Goal: Task Accomplishment & Management: Manage account settings

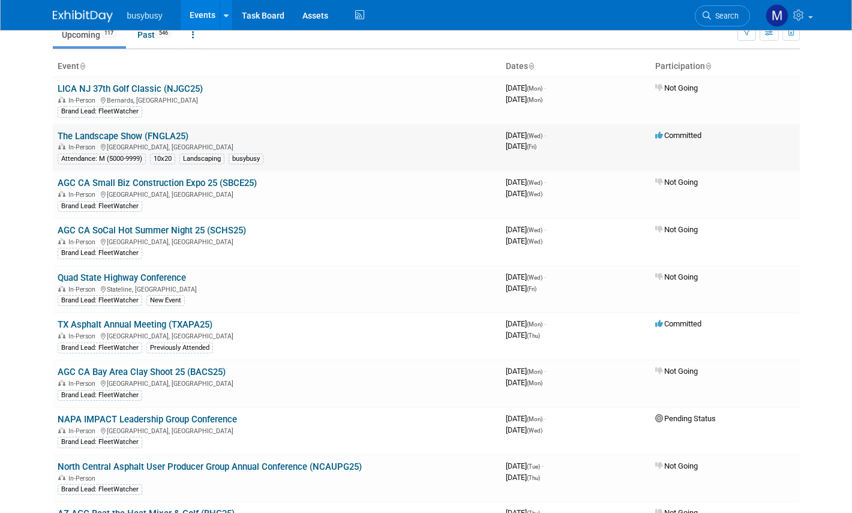
scroll to position [23, 0]
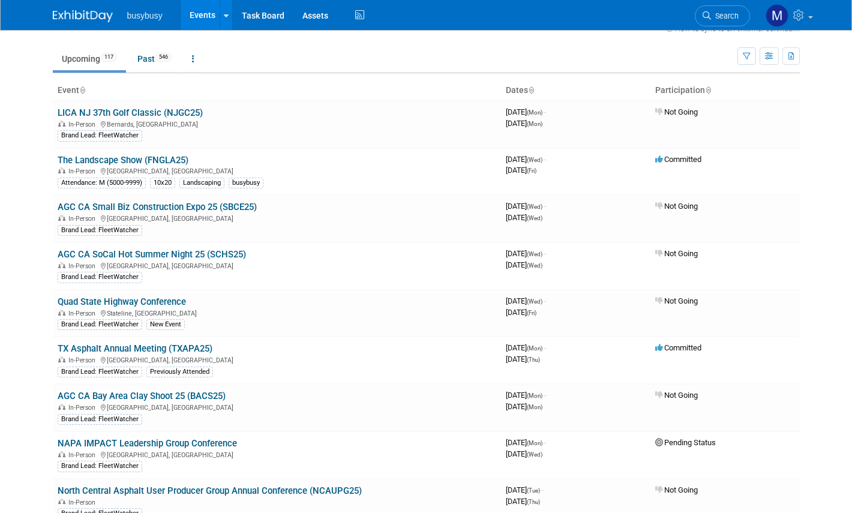
click at [707, 87] on icon at bounding box center [708, 91] width 6 height 8
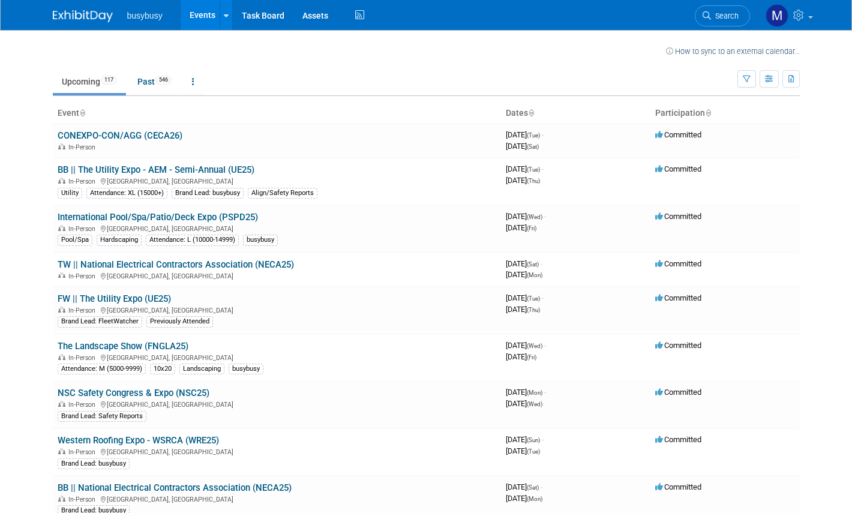
click at [532, 115] on icon at bounding box center [531, 114] width 6 height 8
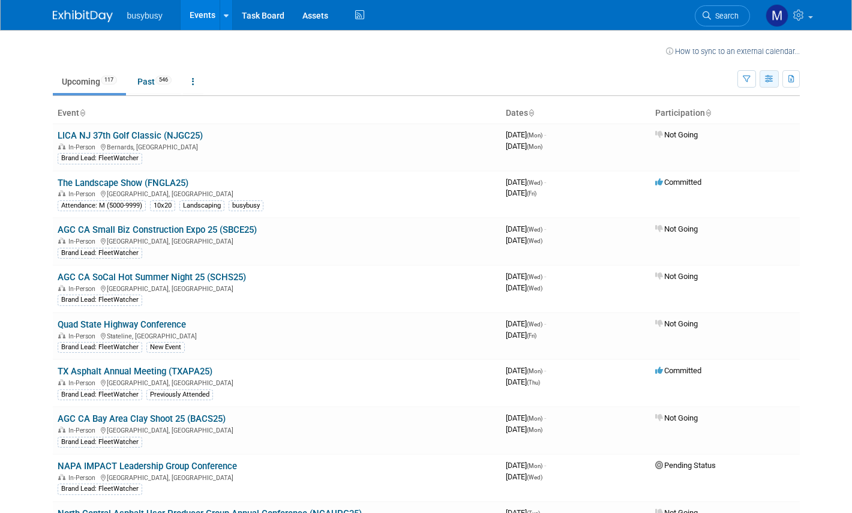
click at [767, 84] on button "button" at bounding box center [769, 78] width 19 height 17
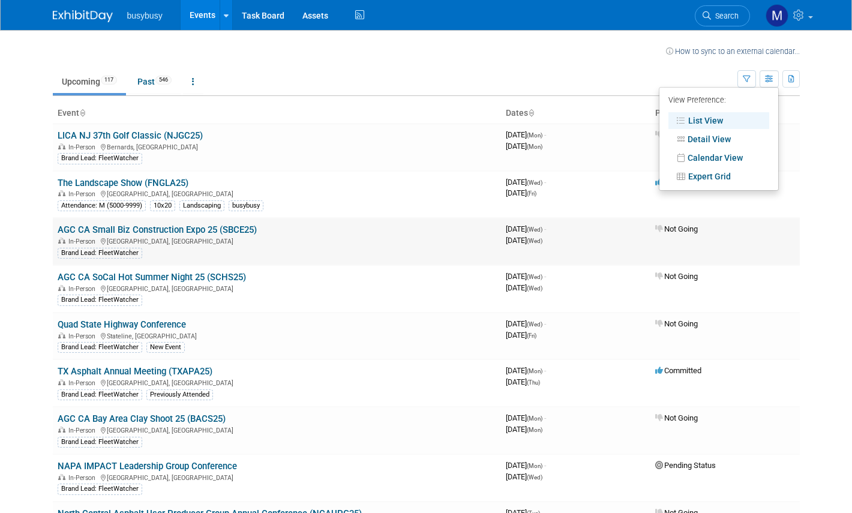
click at [781, 222] on td "Not Going" at bounding box center [724, 241] width 149 height 47
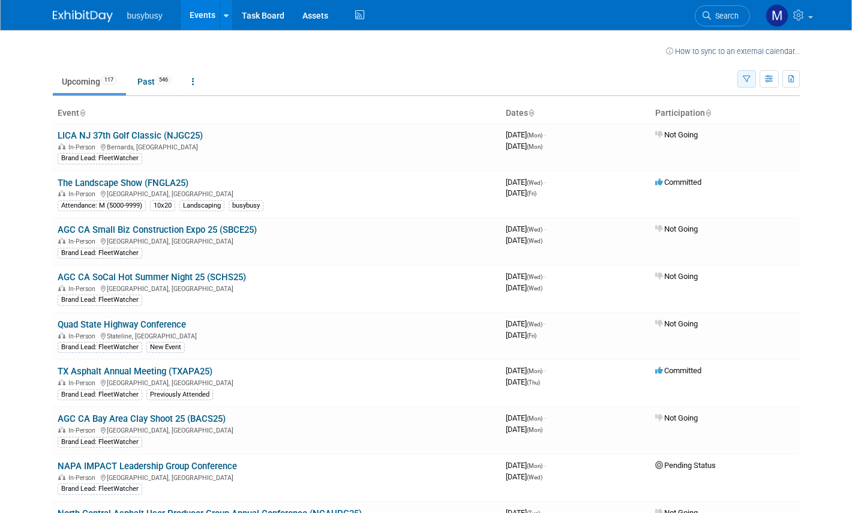
click at [745, 80] on icon "button" at bounding box center [747, 80] width 8 height 8
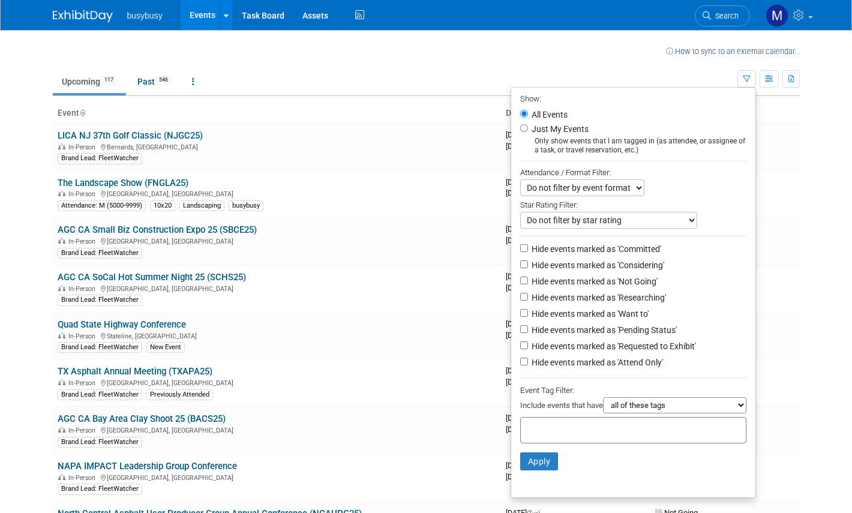
click at [562, 186] on select "Do not filter by event format Only show In-Person events Only show Virtual even…" at bounding box center [582, 187] width 124 height 17
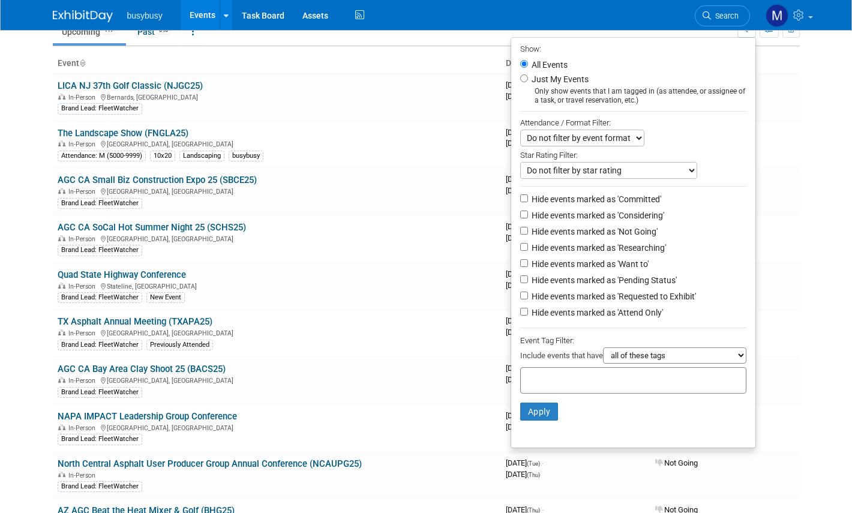
scroll to position [59, 0]
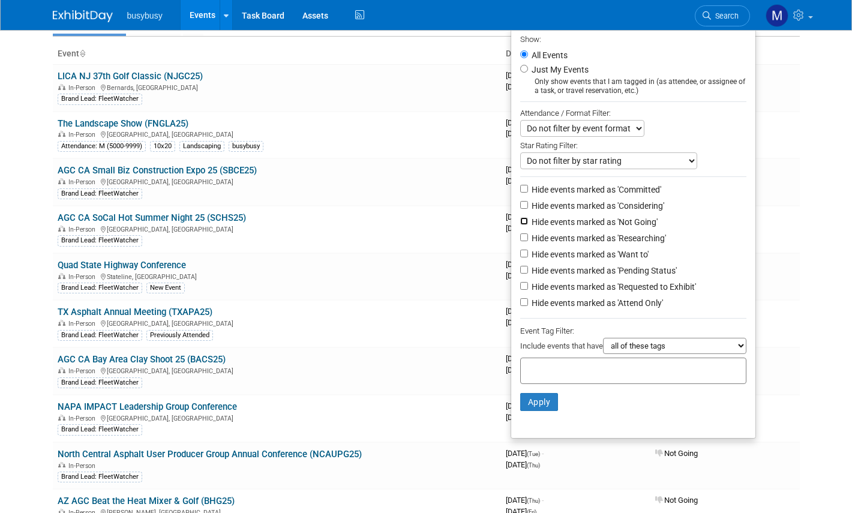
click at [520, 221] on input "Hide events marked as 'Not Going'" at bounding box center [524, 221] width 8 height 8
checkbox input "true"
click at [535, 406] on button "Apply" at bounding box center [539, 402] width 38 height 18
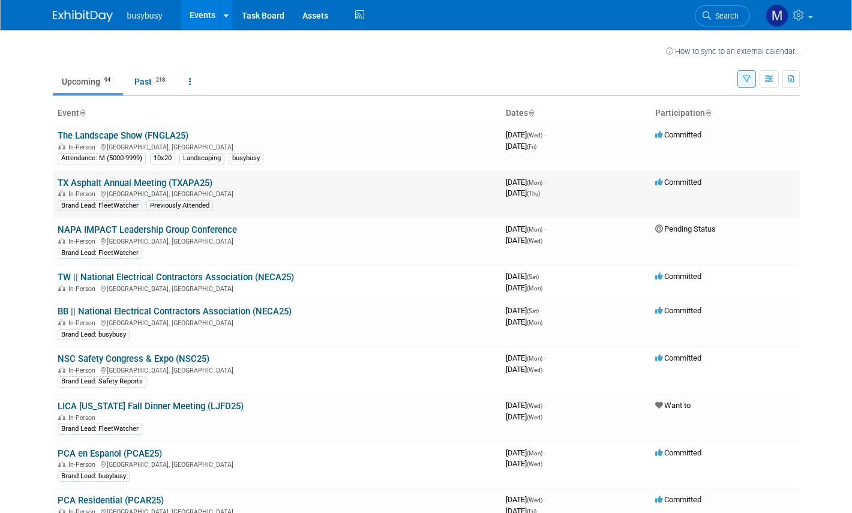
drag, startPoint x: 226, startPoint y: 177, endPoint x: 177, endPoint y: 181, distance: 48.8
click at [176, 181] on td "TX Asphalt Annual Meeting (TXAPA25) In-Person [GEOGRAPHIC_DATA], [GEOGRAPHIC_DA…" at bounding box center [277, 194] width 448 height 47
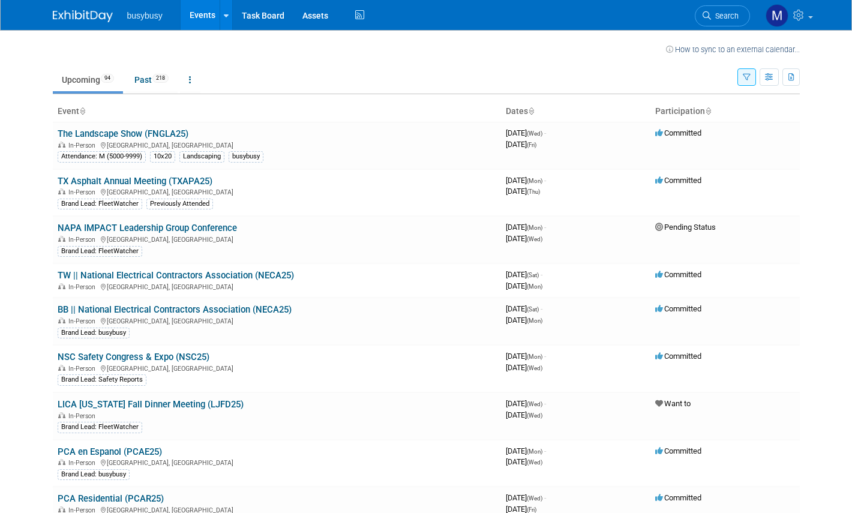
drag, startPoint x: 173, startPoint y: 181, endPoint x: 182, endPoint y: 3, distance: 178.4
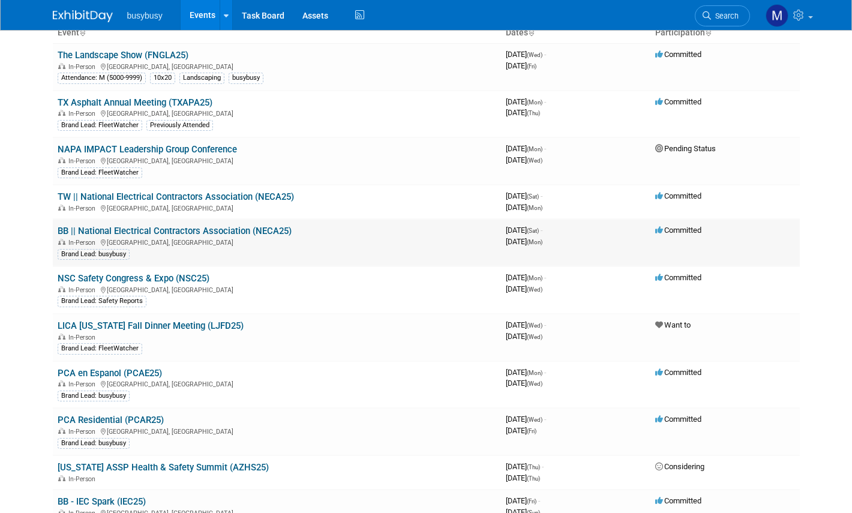
scroll to position [18, 0]
